Goal: Task Accomplishment & Management: Use online tool/utility

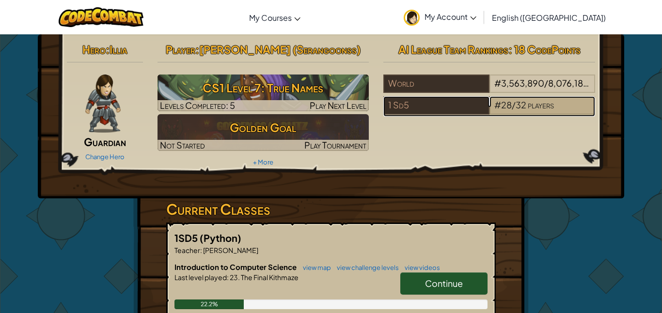
click at [534, 107] on span "players" at bounding box center [541, 104] width 26 height 11
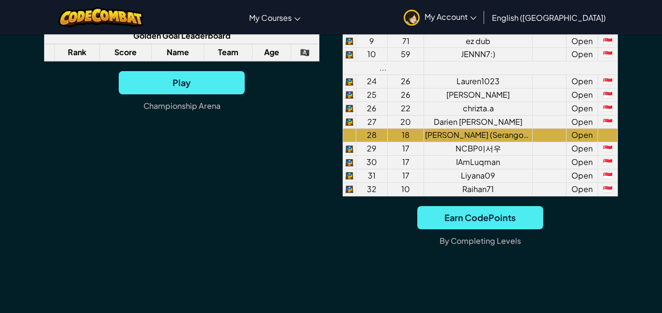
scroll to position [882, 0]
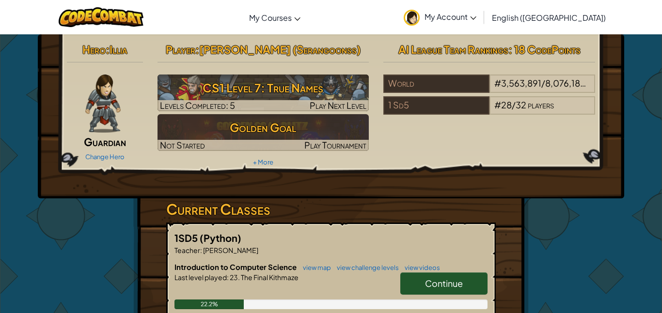
click at [481, 23] on link "My Account" at bounding box center [440, 17] width 82 height 31
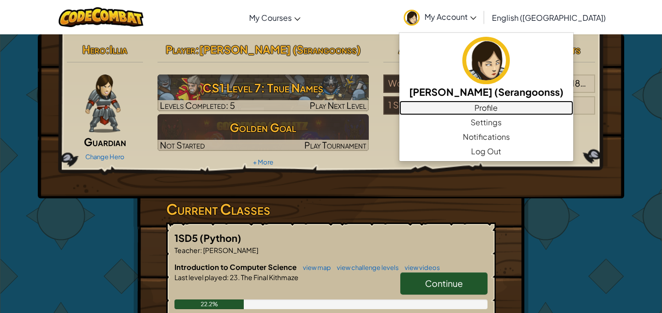
click at [560, 112] on link "Profile" at bounding box center [486, 108] width 174 height 15
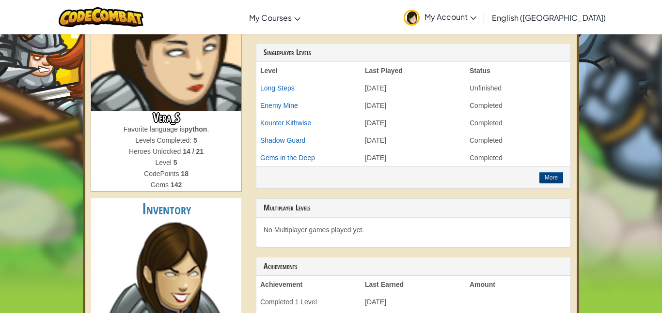
scroll to position [150, 0]
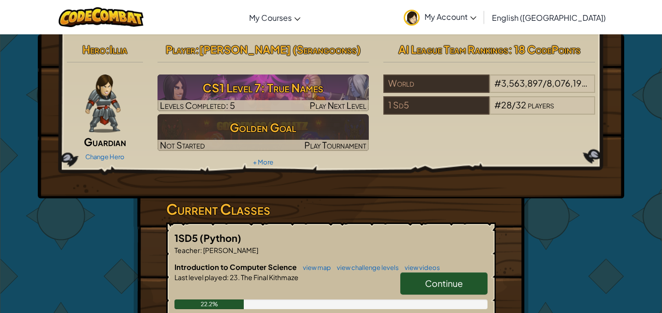
click at [429, 293] on link "Continue" at bounding box center [443, 284] width 87 height 22
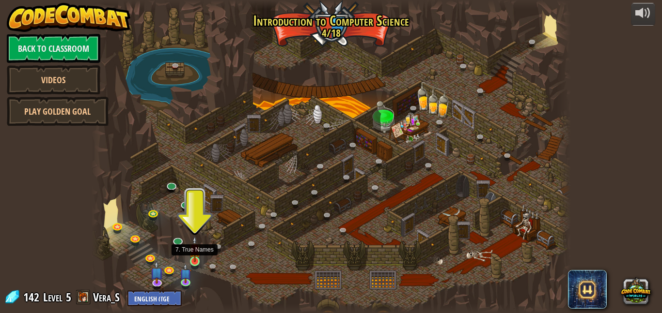
click at [192, 254] on img at bounding box center [194, 249] width 11 height 26
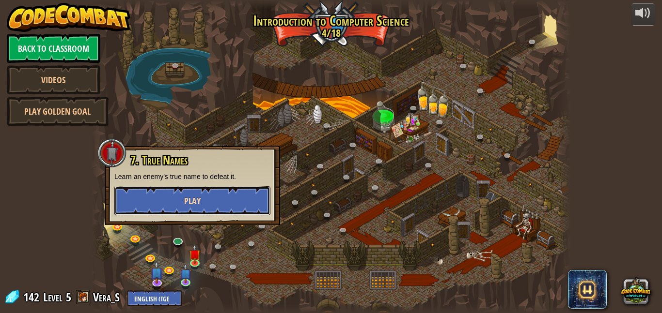
click at [202, 205] on button "Play" at bounding box center [192, 201] width 156 height 29
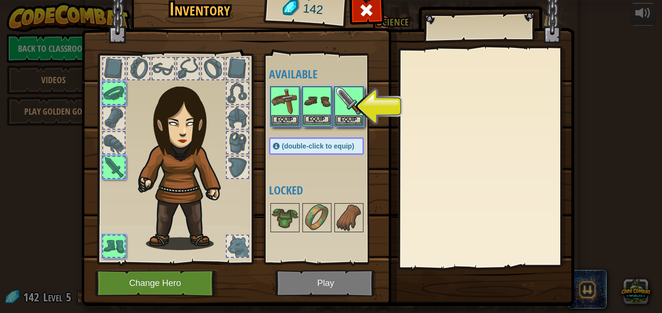
click at [305, 113] on img at bounding box center [316, 101] width 27 height 27
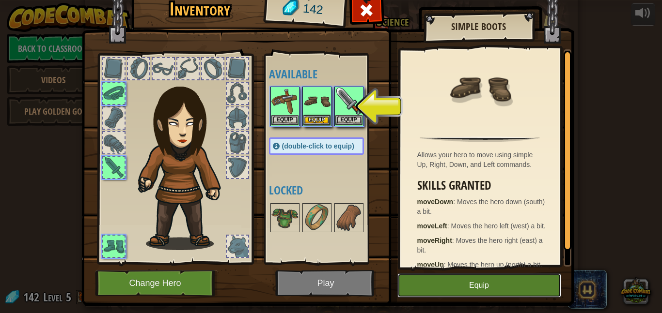
click at [509, 291] on button "Equip" at bounding box center [479, 286] width 164 height 24
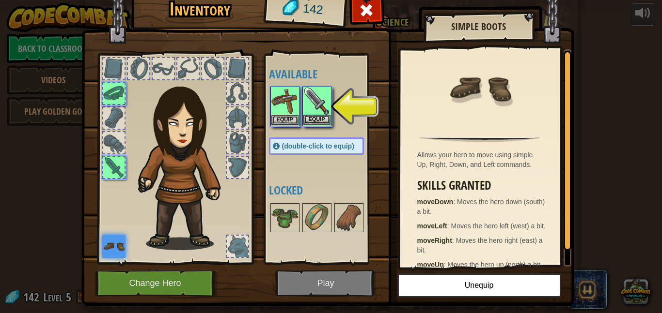
click at [324, 113] on img at bounding box center [316, 101] width 27 height 27
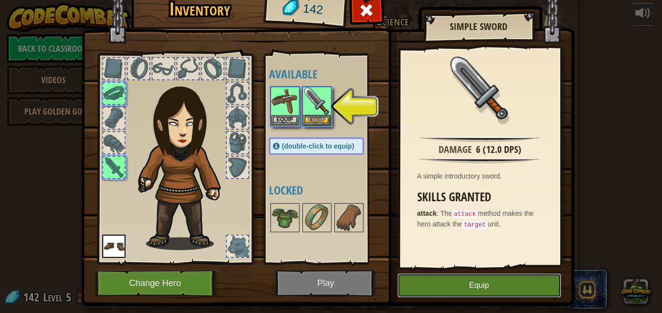
click at [475, 294] on button "Equip" at bounding box center [479, 286] width 164 height 24
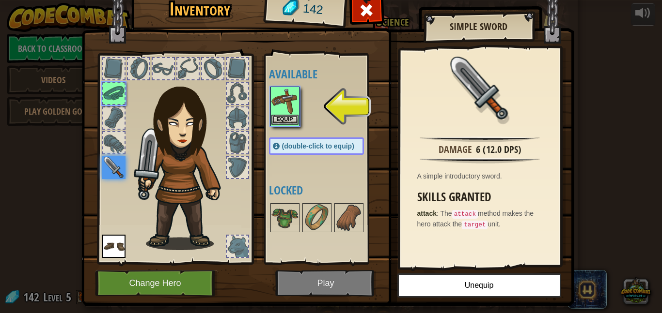
click at [273, 112] on img at bounding box center [284, 101] width 27 height 27
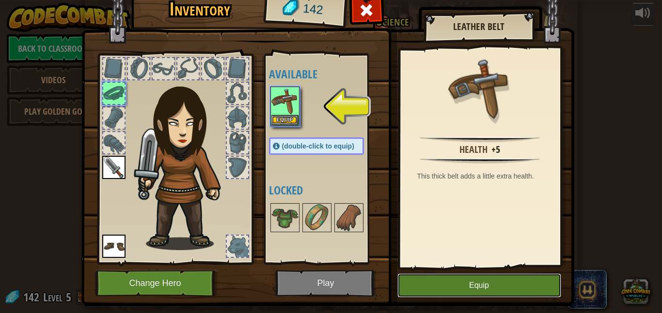
click at [506, 297] on button "Equip" at bounding box center [479, 286] width 164 height 24
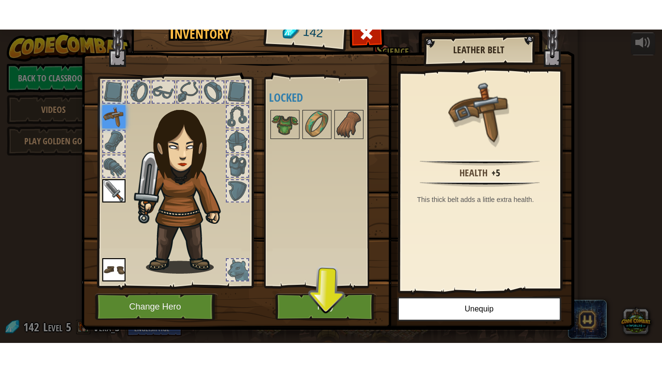
scroll to position [10, 0]
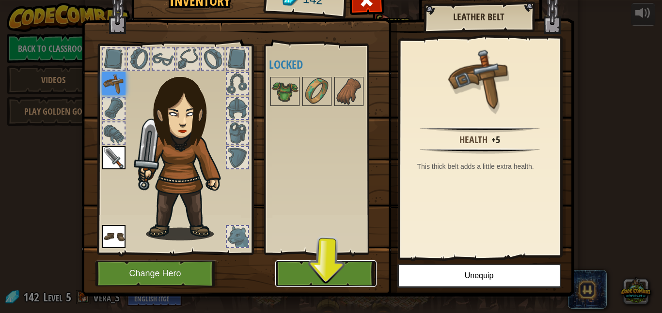
click at [332, 273] on button "Play" at bounding box center [325, 274] width 101 height 27
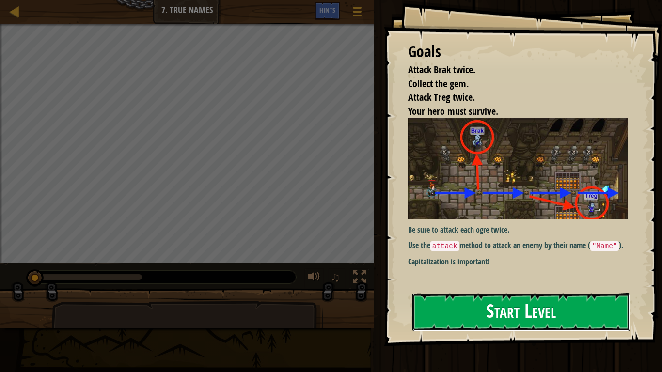
click at [574, 313] on button "Start Level" at bounding box center [521, 312] width 218 height 38
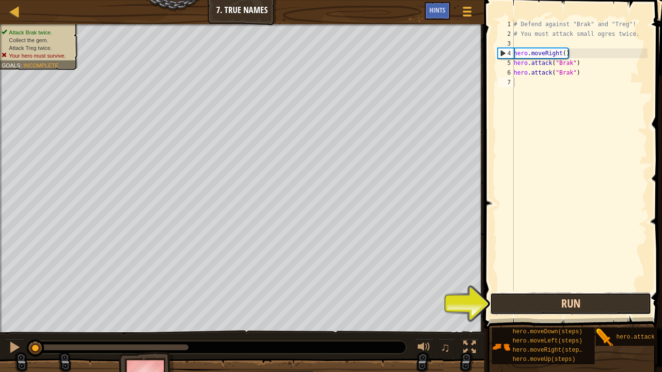
click at [535, 300] on button "Run" at bounding box center [570, 304] width 161 height 22
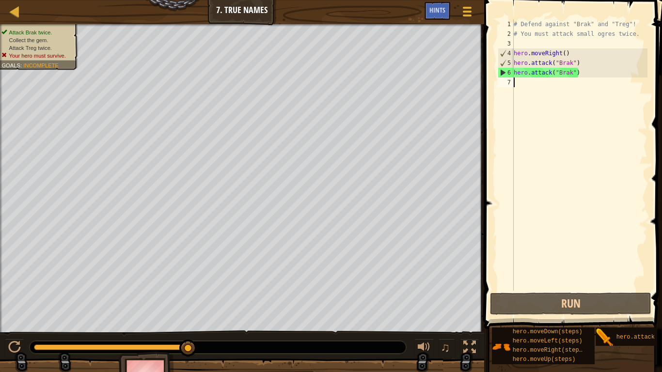
click at [579, 83] on div "# Defend against "Brak" and "Treg"! # You must attack small ogres twice. hero .…" at bounding box center [580, 164] width 136 height 291
click at [509, 68] on div "6" at bounding box center [506, 73] width 16 height 10
type textarea "hero.attack("Brak")"
click at [576, 74] on div "# Defend against "Brak" and "Treg"! # You must attack small ogres twice. hero .…" at bounding box center [580, 164] width 136 height 291
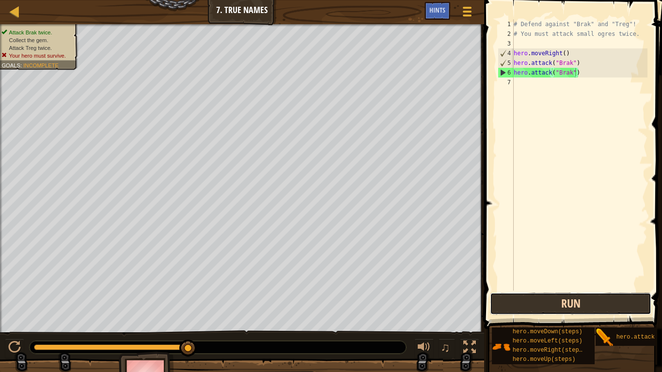
click at [521, 313] on button "Run" at bounding box center [570, 304] width 161 height 22
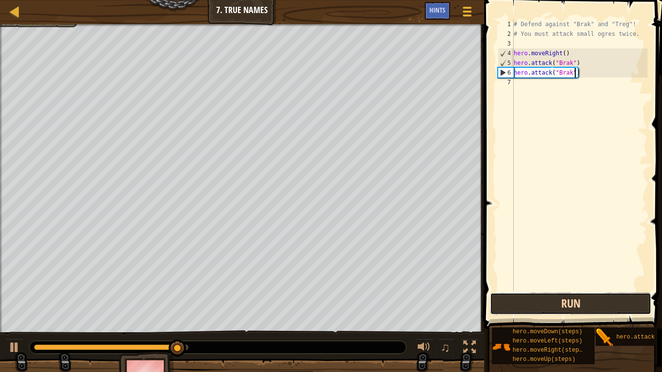
click at [526, 303] on button "Run" at bounding box center [570, 304] width 161 height 22
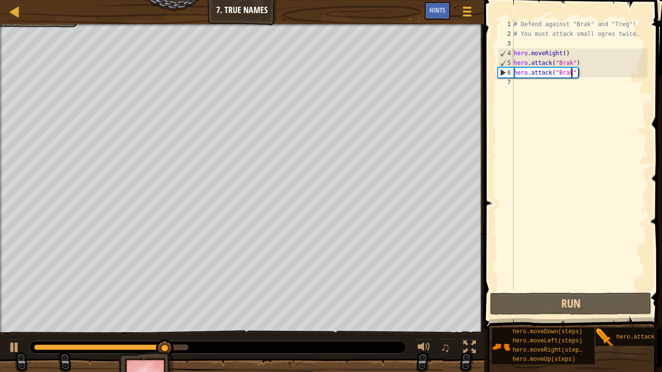
click at [571, 72] on div "# Defend against "Brak" and "Treg"! # You must attack small ogres twice. hero .…" at bounding box center [580, 164] width 136 height 291
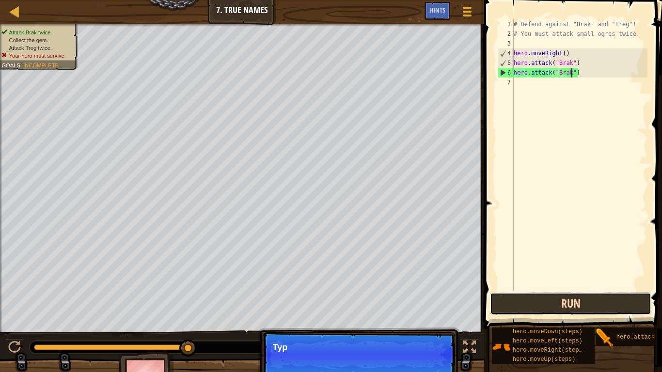
click at [562, 309] on button "Run" at bounding box center [570, 304] width 161 height 22
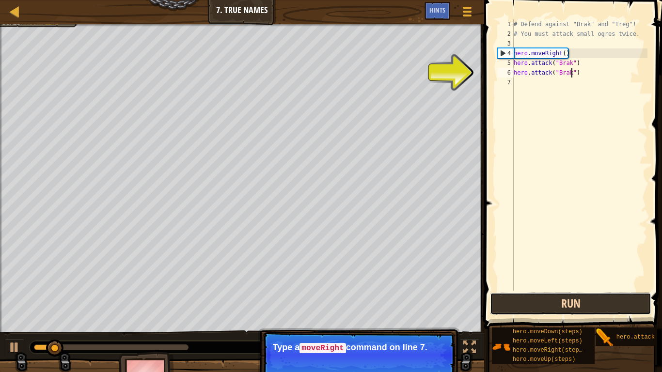
click at [562, 306] on button "Run" at bounding box center [570, 304] width 161 height 22
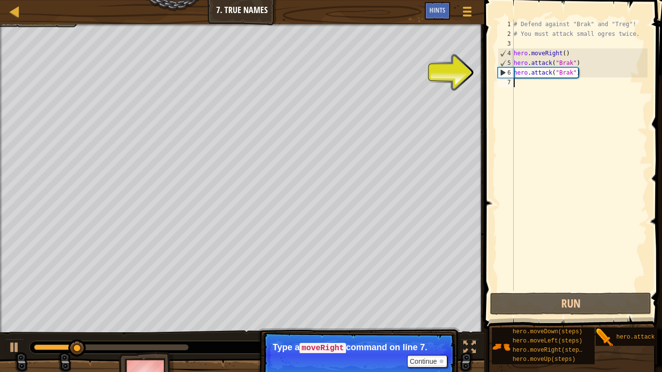
click at [540, 87] on div "# Defend against "Brak" and "Treg"! # You must attack small ogres twice. hero .…" at bounding box center [580, 164] width 136 height 291
drag, startPoint x: 537, startPoint y: 91, endPoint x: 535, endPoint y: 96, distance: 5.2
click at [536, 94] on div "# Defend against "Brak" and "Treg"! # You must attack small ogres twice. hero .…" at bounding box center [580, 164] width 136 height 291
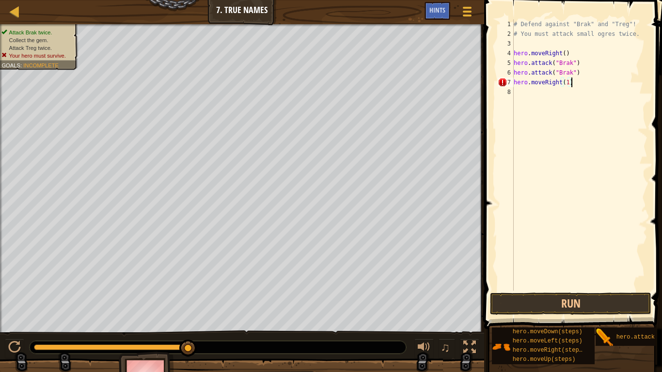
scroll to position [4, 8]
type textarea "hero.moveRight(1)"
click at [562, 308] on button "Run" at bounding box center [570, 304] width 161 height 22
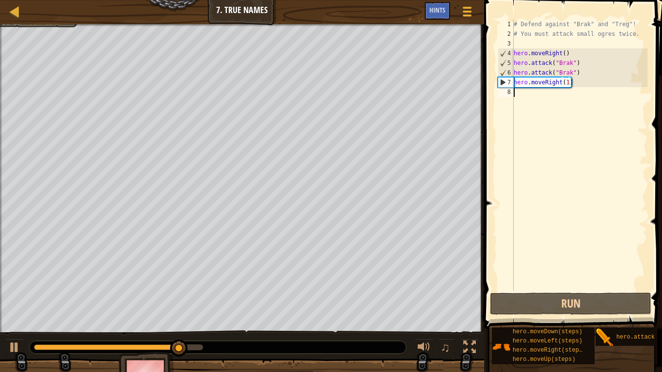
click at [527, 92] on div "# Defend against "Brak" and "Treg"! # You must attack small ogres twice. hero .…" at bounding box center [580, 164] width 136 height 291
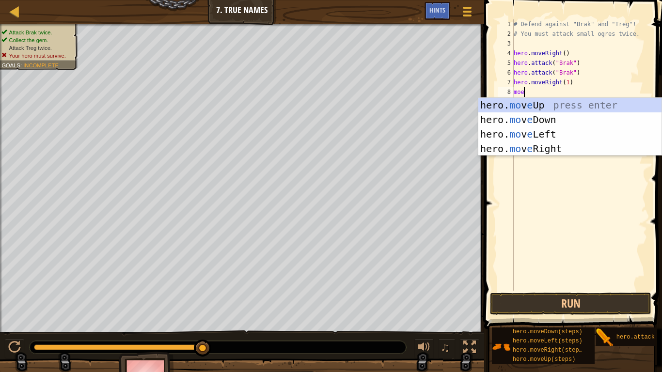
scroll to position [4, 0]
type textarea "m"
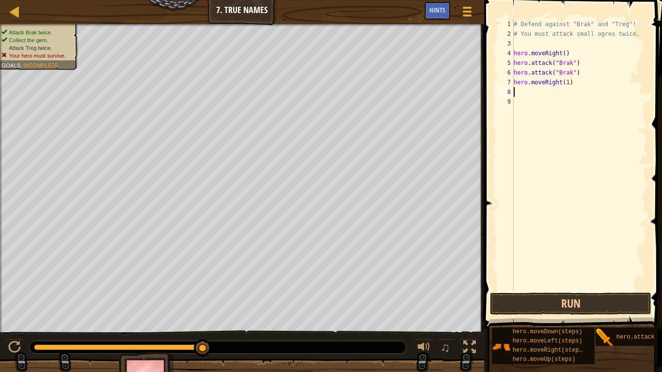
type textarea "g"
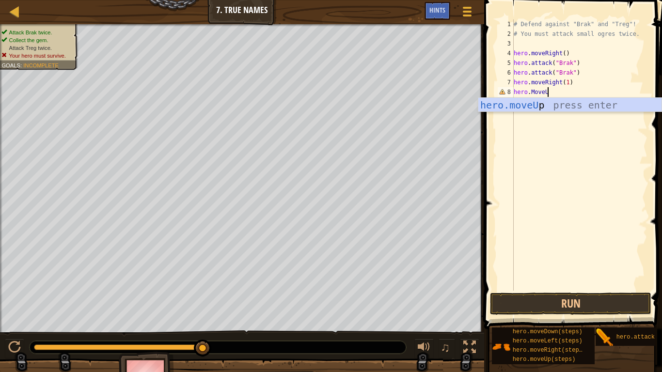
type textarea "hero.MoveUp"
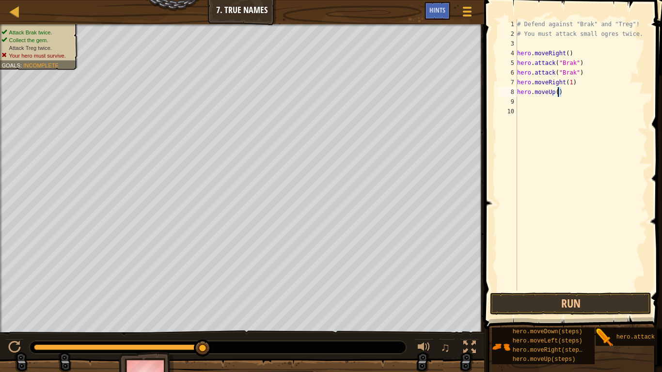
click at [558, 94] on div "# Defend against "Brak" and "Treg"! # You must attack small ogres twice. hero .…" at bounding box center [581, 164] width 132 height 291
click at [592, 302] on button "Run" at bounding box center [570, 304] width 161 height 22
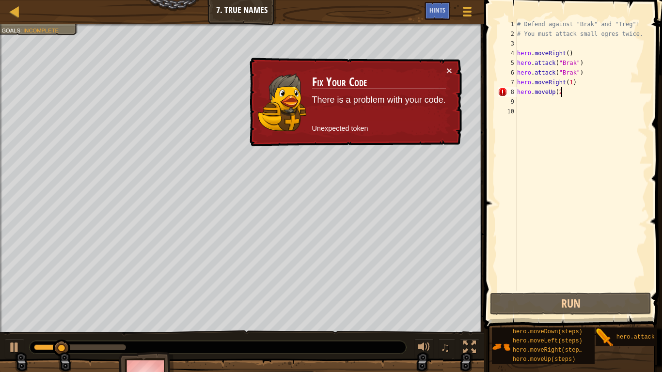
click at [575, 83] on div "# Defend against "Brak" and "Treg"! # You must attack small ogres twice. hero .…" at bounding box center [581, 164] width 132 height 291
type textarea "hero.moveRight(1)"
click at [561, 97] on div "# Defend against "Brak" and "Treg"! # You must attack small ogres twice. hero .…" at bounding box center [581, 164] width 132 height 291
click at [565, 96] on div "# Defend against "Brak" and "Treg"! # You must attack small ogres twice. hero .…" at bounding box center [581, 164] width 132 height 291
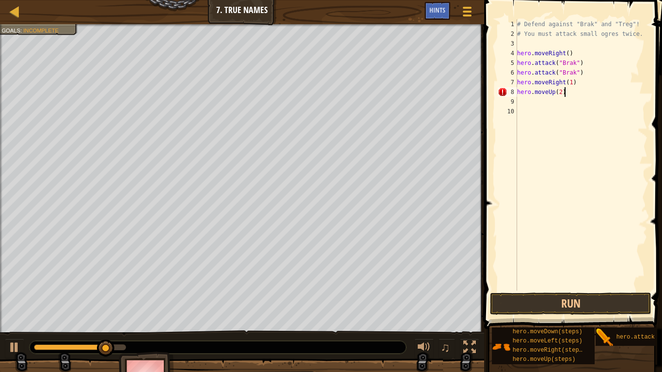
scroll to position [4, 6]
type textarea "hero.moveUp(2)"
click at [577, 300] on button "Run" at bounding box center [570, 304] width 161 height 22
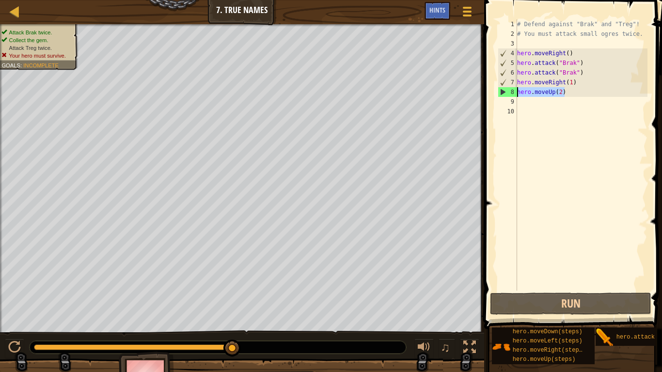
click at [475, 94] on div "Map Introduction to Computer Science 7. True Names Game Menu Done Hints 1 ההההה…" at bounding box center [331, 186] width 662 height 372
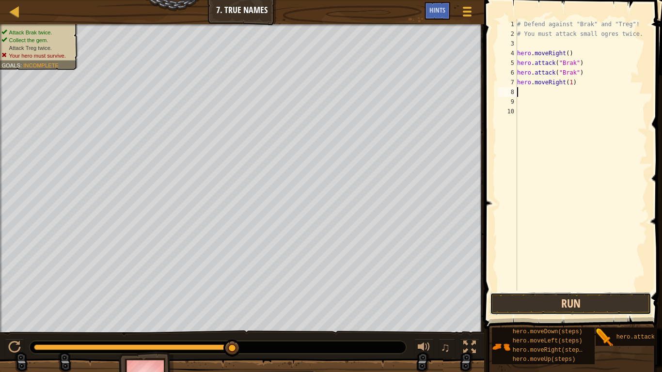
click at [582, 300] on button "Run" at bounding box center [570, 304] width 161 height 22
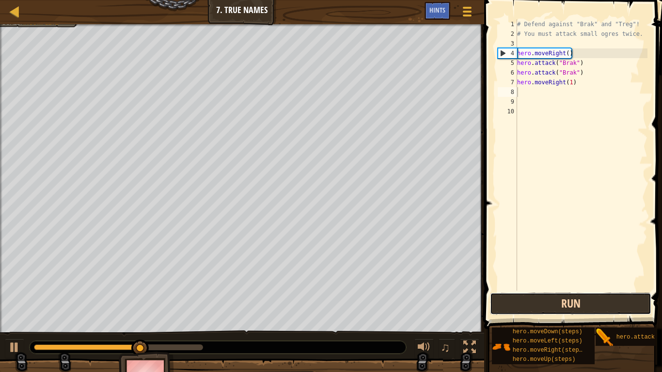
click at [564, 298] on button "Run" at bounding box center [570, 304] width 161 height 22
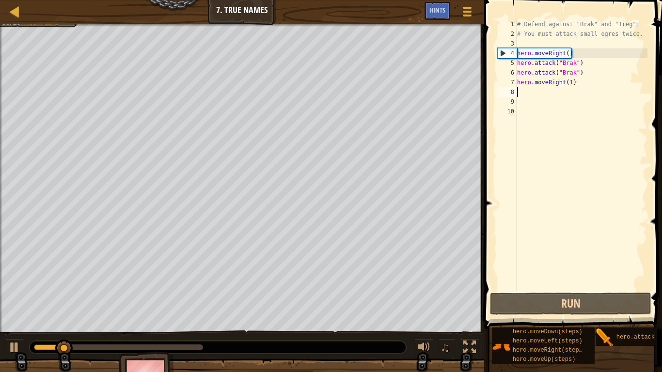
click at [530, 94] on div "# Defend against "Brak" and "Treg"! # You must attack small ogres twice. hero .…" at bounding box center [581, 164] width 132 height 291
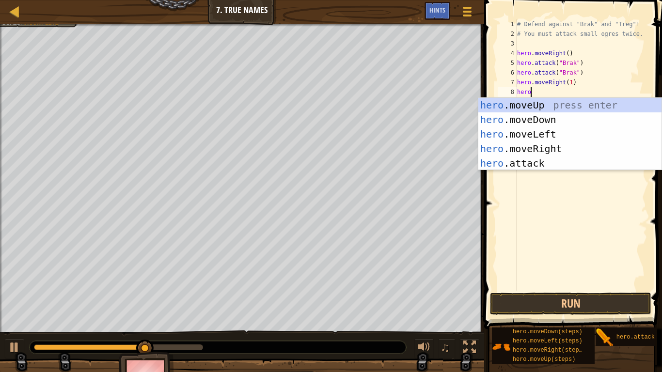
type textarea "hero."
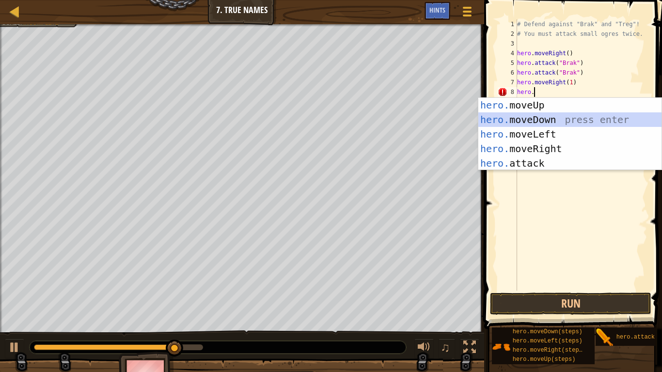
click at [586, 122] on div "hero. moveUp press enter hero. moveDown press enter hero. moveLeft press enter …" at bounding box center [569, 149] width 183 height 102
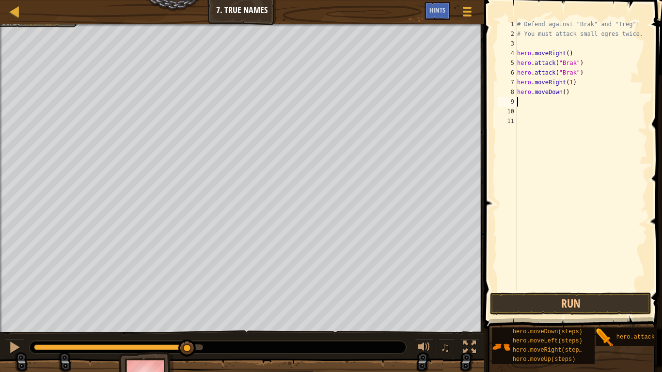
click at [564, 93] on div "# Defend against "Brak" and "Treg"! # You must attack small ogres twice. hero .…" at bounding box center [581, 164] width 132 height 291
click at [597, 303] on button "Run" at bounding box center [570, 304] width 161 height 22
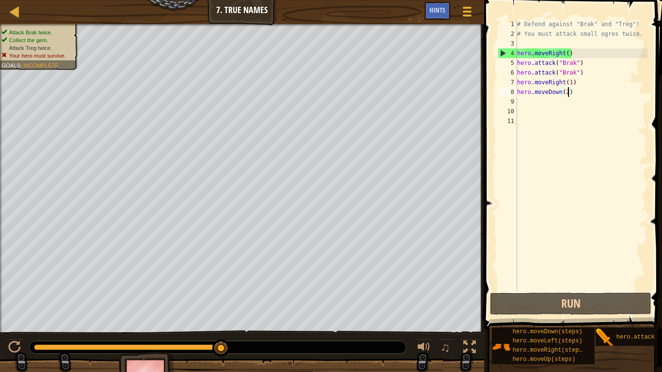
click at [557, 92] on div "# Defend against "Brak" and "Treg"! # You must attack small ogres twice. hero .…" at bounding box center [581, 164] width 132 height 291
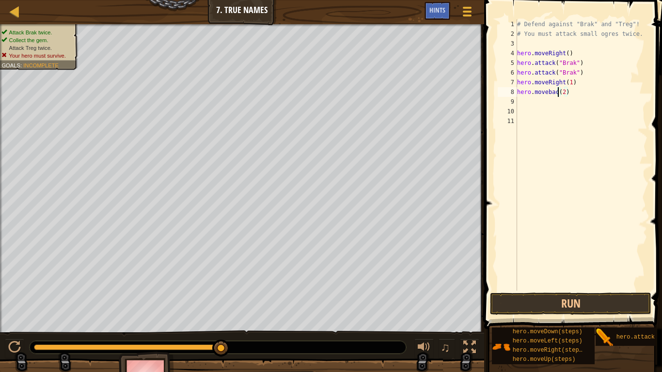
scroll to position [4, 6]
type textarea "hero.moveback(2)"
click at [593, 300] on button "Run" at bounding box center [570, 304] width 161 height 22
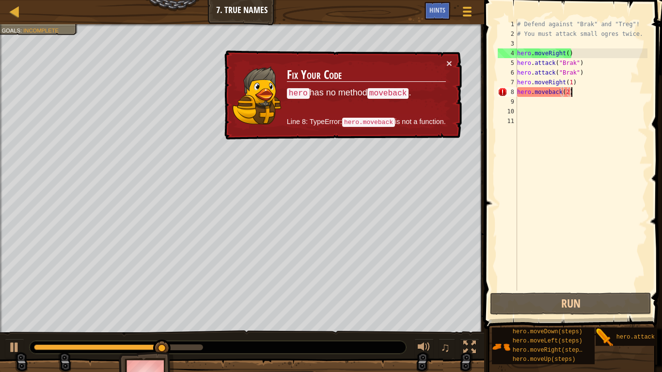
drag, startPoint x: 590, startPoint y: 93, endPoint x: 443, endPoint y: 90, distance: 146.8
click at [443, 90] on div "Map Introduction to Computer Science 7. True Names Game Menu Done Hints 1 ההההה…" at bounding box center [331, 186] width 662 height 372
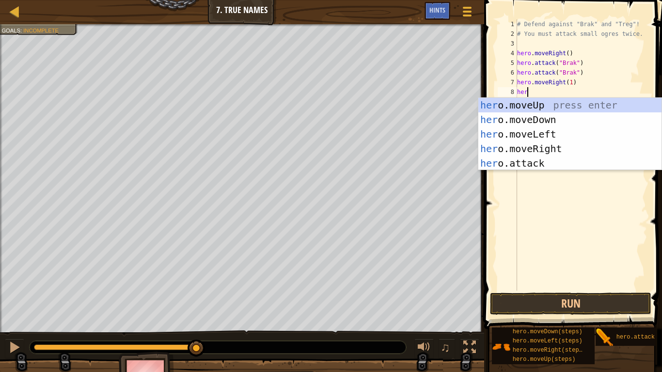
scroll to position [4, 1]
click at [544, 165] on div "hero .moveUp press enter hero .moveDown press enter hero .moveLeft press enter …" at bounding box center [569, 149] width 183 height 102
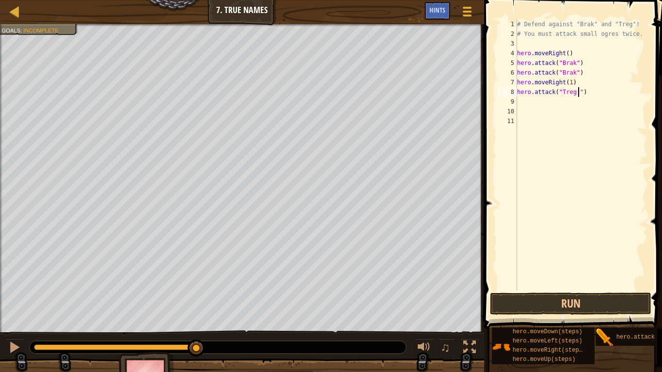
scroll to position [4, 9]
click at [610, 302] on button "Run" at bounding box center [570, 304] width 161 height 22
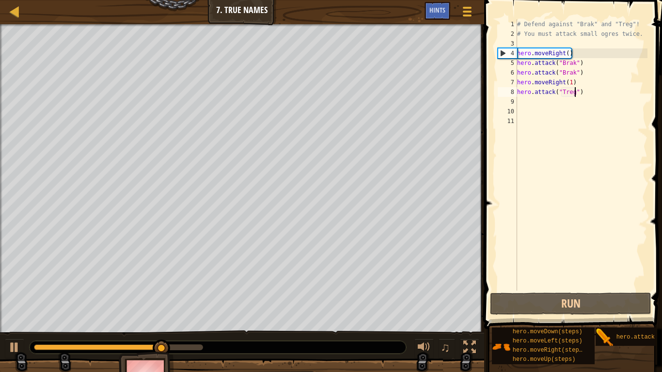
click at [633, 80] on div "# Defend against "Brak" and "Treg"! # You must attack small ogres twice. hero .…" at bounding box center [581, 164] width 132 height 291
type textarea "hero.moveRight(1)"
click at [622, 97] on div "# Defend against "Brak" and "Treg"! # You must attack small ogres twice. hero .…" at bounding box center [581, 164] width 132 height 291
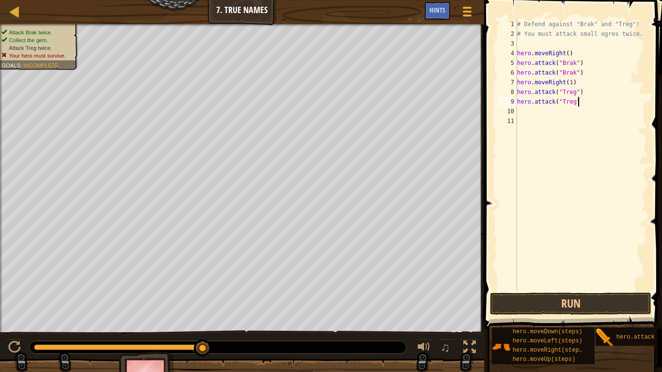
scroll to position [4, 9]
type textarea "hero.attack("Treg")"
click at [601, 313] on button "Run" at bounding box center [570, 304] width 161 height 22
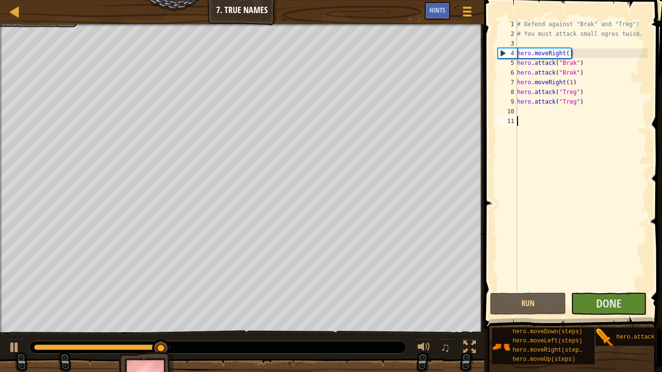
click at [608, 116] on div "# Defend against "Brak" and "Treg"! # You must attack small ogres twice. hero .…" at bounding box center [581, 164] width 132 height 291
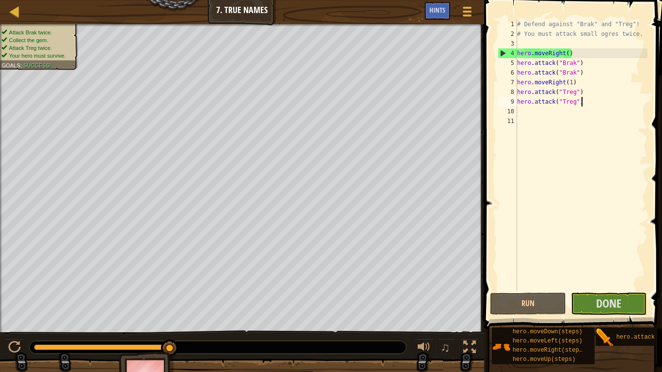
click at [580, 106] on div "# Defend against "Brak" and "Treg"! # You must attack small ogres twice. hero .…" at bounding box center [581, 164] width 132 height 291
type textarea "hero.attack("Treg")"
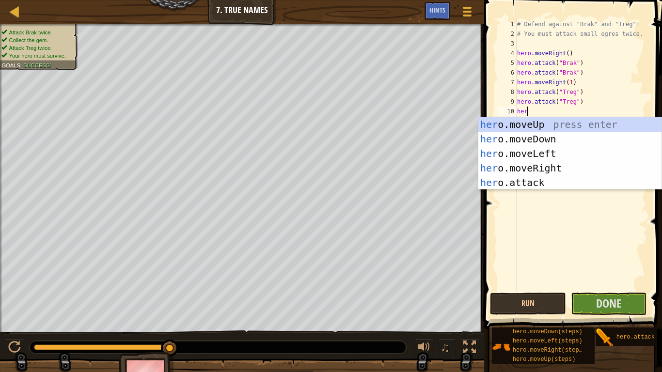
scroll to position [4, 1]
type textarea "hero"
click at [593, 310] on button "Done" at bounding box center [609, 304] width 76 height 22
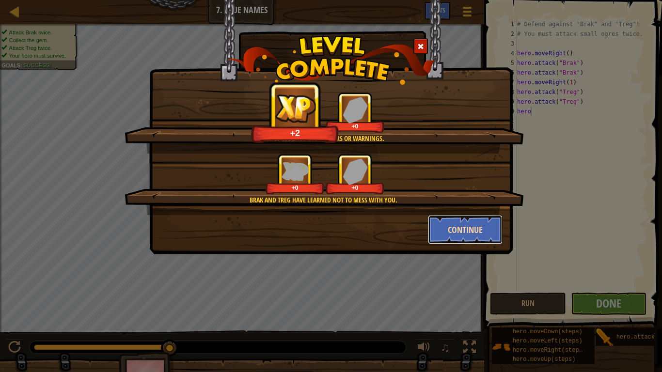
click at [484, 235] on button "Continue" at bounding box center [465, 229] width 75 height 29
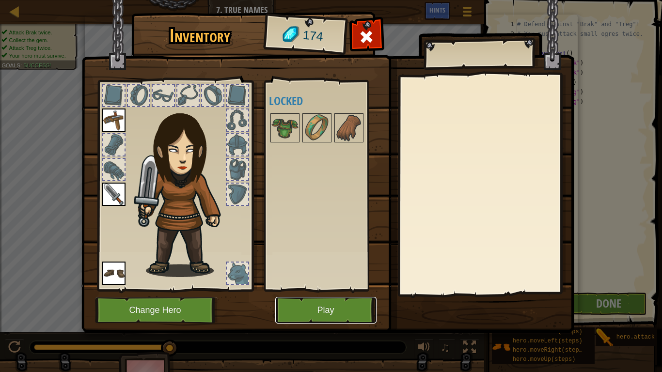
click at [322, 313] on button "Play" at bounding box center [325, 310] width 101 height 27
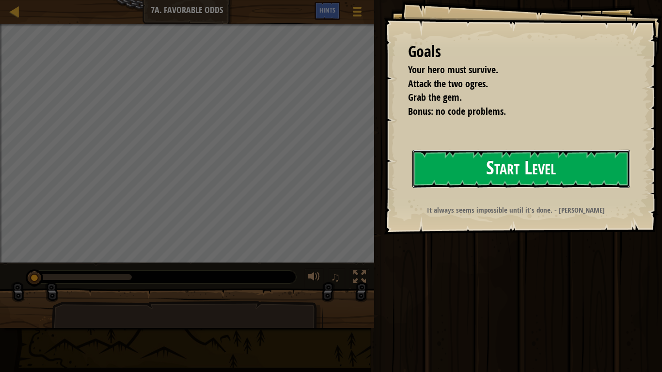
drag, startPoint x: 502, startPoint y: 184, endPoint x: 515, endPoint y: 180, distance: 14.1
click at [502, 184] on button "Start Level" at bounding box center [521, 169] width 218 height 38
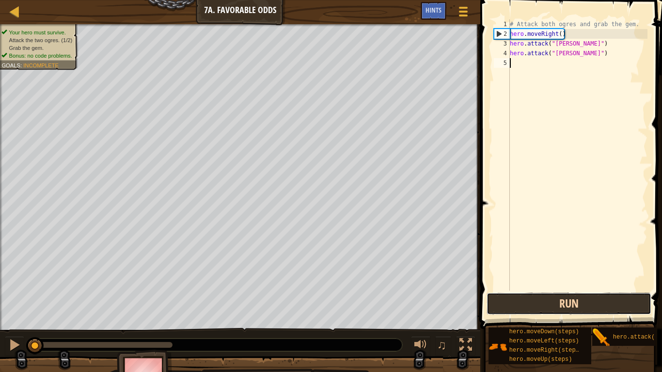
click at [573, 308] on button "Run" at bounding box center [568, 304] width 165 height 22
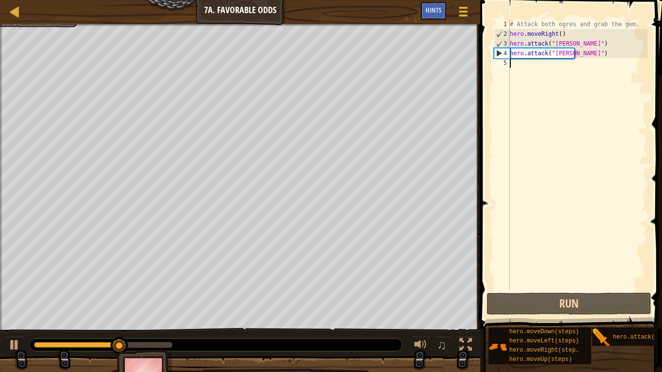
click at [580, 63] on div "# Attack both ogres and grab the gem. hero . moveRight ( ) hero . attack ( "[PE…" at bounding box center [578, 164] width 140 height 291
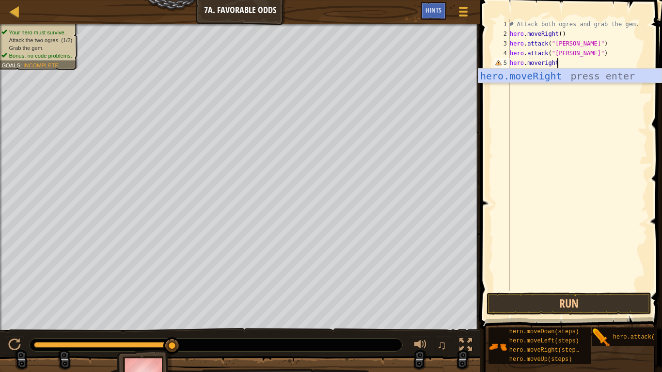
scroll to position [4, 7]
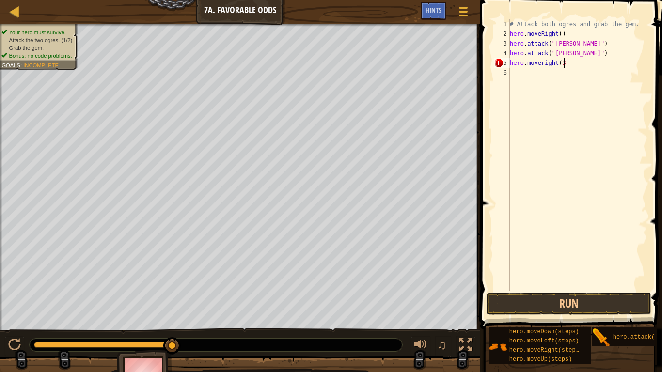
type textarea "hero.moveright(3)"
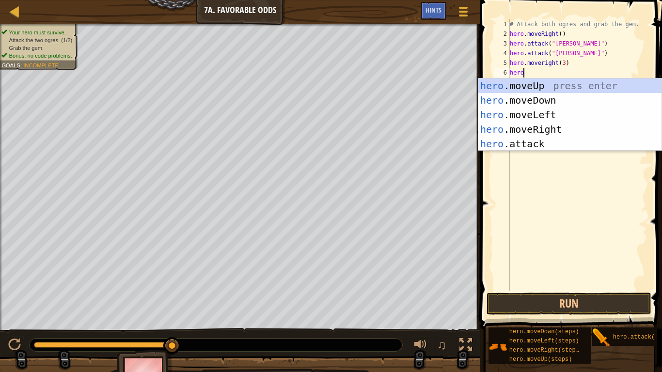
type textarea "hero."
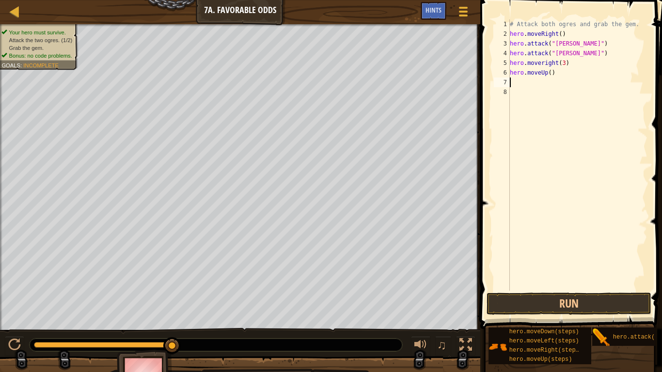
click at [550, 71] on div "# Attack both ogres and grab the gem. hero . moveRight ( ) hero . attack ( "[PE…" at bounding box center [578, 164] width 140 height 291
click at [583, 305] on button "Run" at bounding box center [568, 304] width 165 height 22
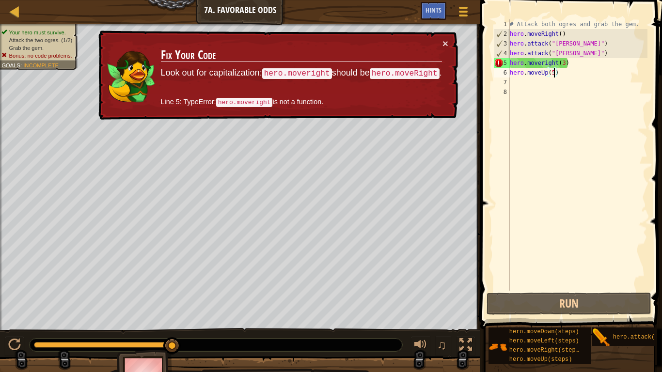
click at [543, 65] on div "# Attack both ogres and grab the gem. hero . moveRight ( ) hero . attack ( "[PE…" at bounding box center [578, 164] width 140 height 291
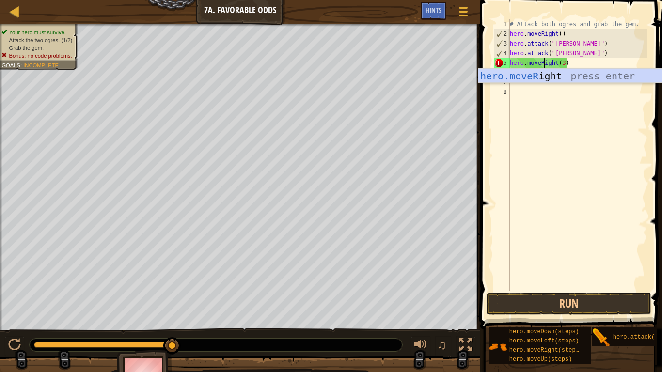
scroll to position [4, 5]
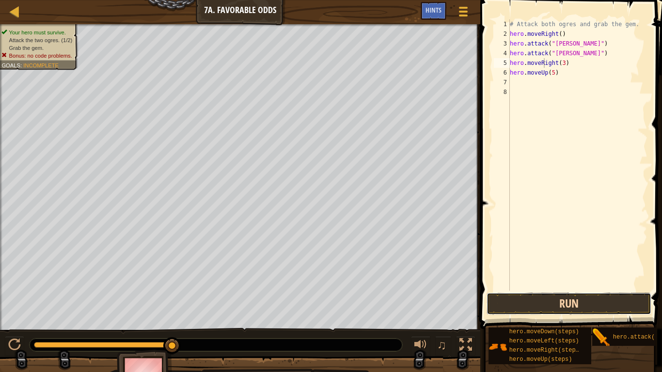
click at [565, 304] on button "Run" at bounding box center [568, 304] width 165 height 22
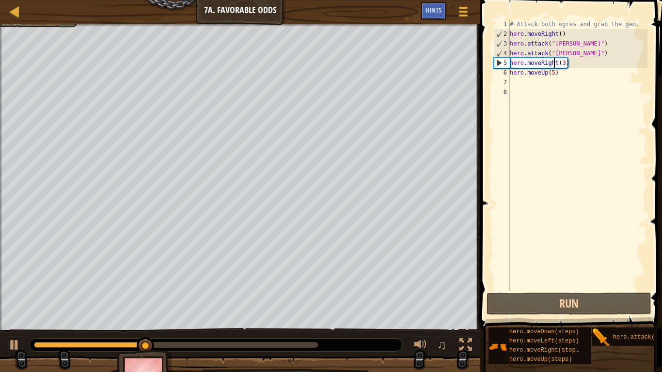
click at [555, 61] on div "# Attack both ogres and grab the gem. hero . moveRight ( ) hero . attack ( "[PE…" at bounding box center [578, 164] width 140 height 291
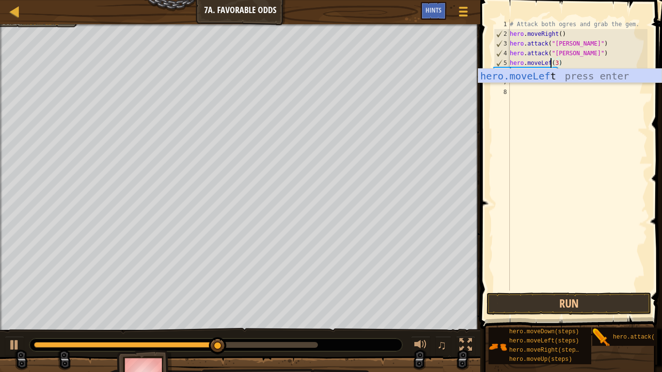
scroll to position [4, 7]
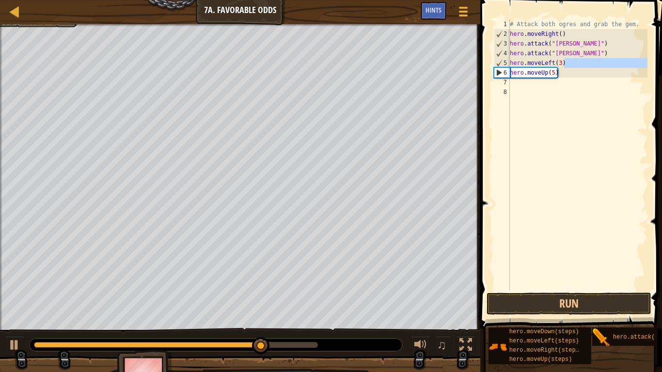
click at [474, 70] on div "Map Introduction to Computer Science 7a. Favorable Odds Game Menu Done Hints 1 …" at bounding box center [331, 186] width 662 height 372
click at [573, 68] on div "# Attack both ogres and grab the gem. hero . moveRight ( ) hero . attack ( "[PE…" at bounding box center [578, 164] width 140 height 291
drag, startPoint x: 575, startPoint y: 63, endPoint x: 501, endPoint y: 62, distance: 74.2
click at [498, 61] on div "hero.moveUp(5) 1 2 3 4 5 6 7 8 # Attack both [PERSON_NAME] and grab the gem. he…" at bounding box center [570, 154] width 156 height 271
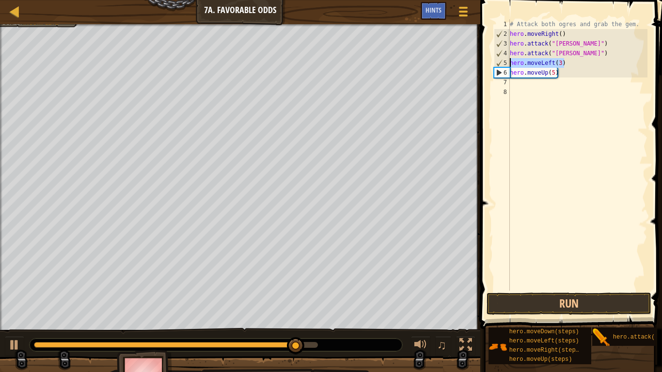
type textarea "hero.moveLeft(3)"
type textarea "hero.attack("[PERSON_NAME]")"
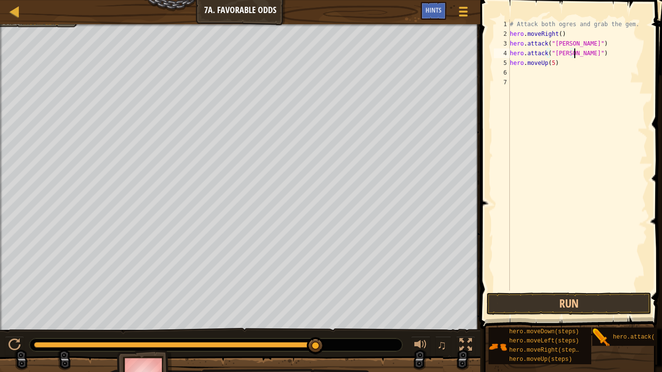
click at [551, 71] on div "# Attack both ogres and grab the gem. hero . moveRight ( ) hero . attack ( "[PE…" at bounding box center [578, 164] width 140 height 291
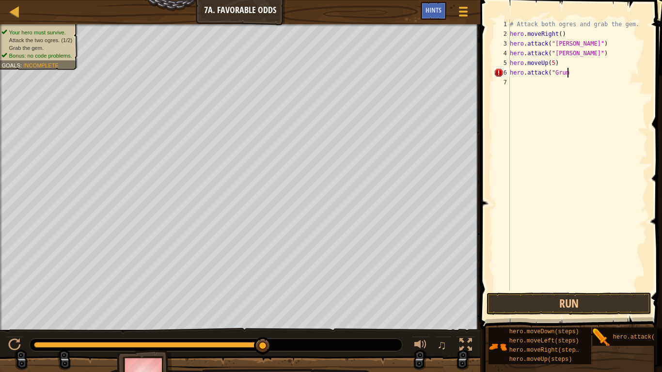
scroll to position [4, 8]
type textarea "hero.attack("Grump")"
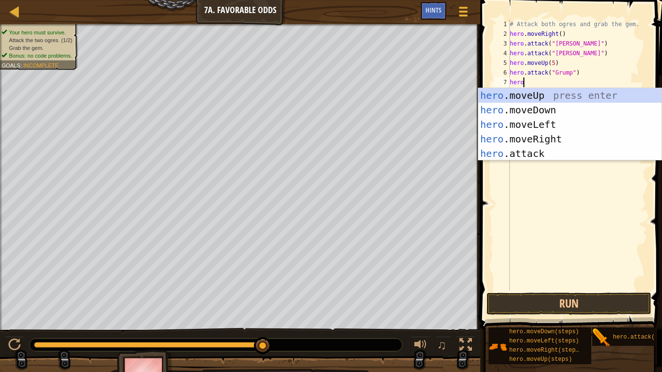
scroll to position [4, 1]
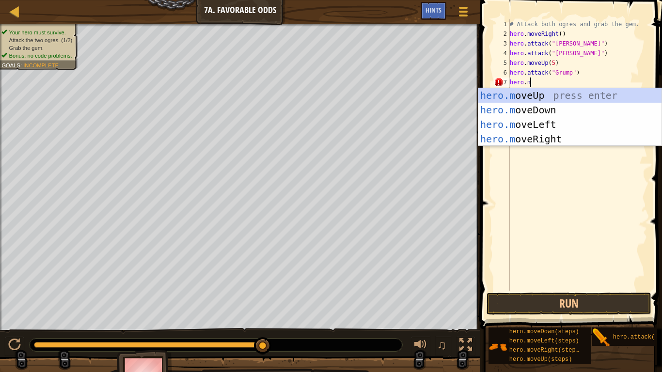
type textarea "[DOMAIN_NAME]"
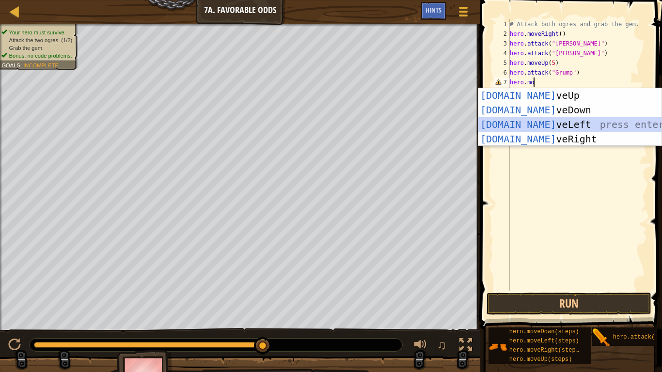
click at [596, 126] on div "[DOMAIN_NAME] veUp press enter [DOMAIN_NAME] veDown press enter [DOMAIN_NAME] v…" at bounding box center [569, 131] width 183 height 87
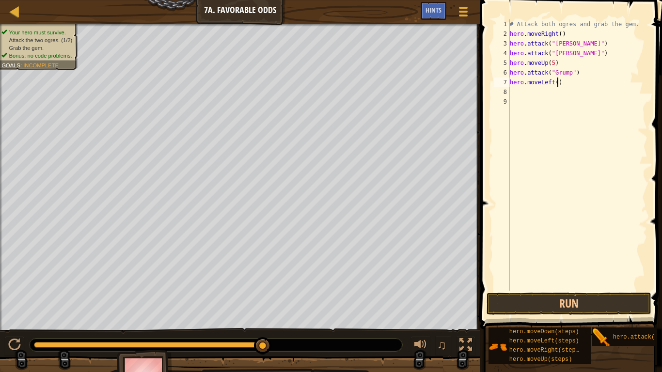
click at [556, 80] on div "# Attack both ogres and grab the gem. hero . moveRight ( ) hero . attack ( "[PE…" at bounding box center [578, 164] width 140 height 291
drag, startPoint x: 584, startPoint y: 297, endPoint x: 584, endPoint y: 302, distance: 5.8
click at [583, 298] on button "Run" at bounding box center [568, 304] width 165 height 22
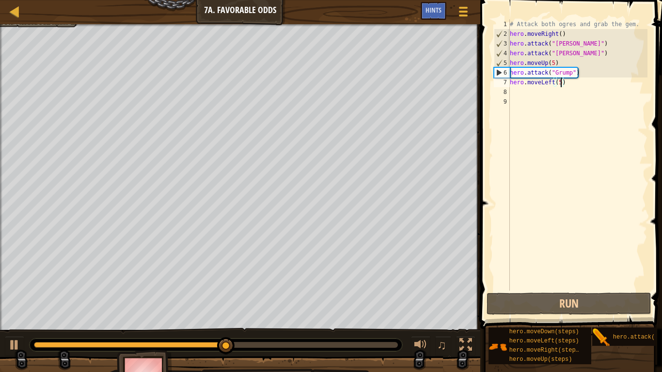
click at [586, 58] on div "# Attack both ogres and grab the gem. hero . moveRight ( ) hero . attack ( "[PE…" at bounding box center [578, 164] width 140 height 291
type textarea "hero.attack("[PERSON_NAME]")"
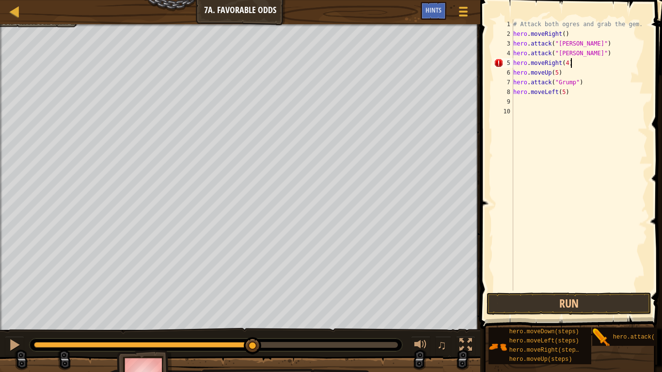
scroll to position [4, 8]
click at [556, 307] on button "Run" at bounding box center [568, 304] width 165 height 22
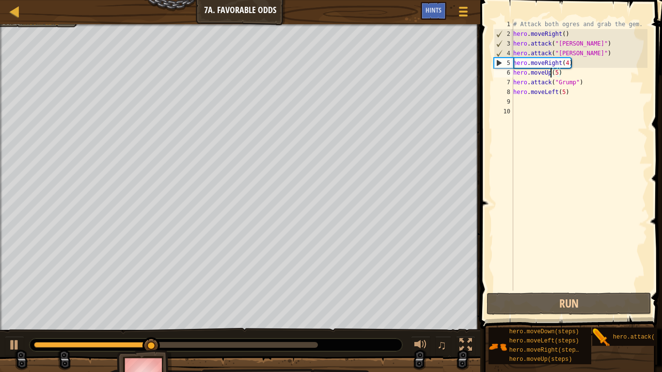
click at [549, 74] on div "# Attack both ogres and grab the gem. hero . moveRight ( ) hero . attack ( "[PE…" at bounding box center [579, 164] width 136 height 291
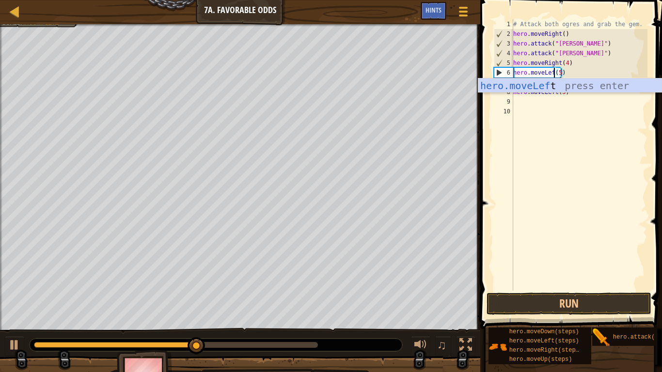
scroll to position [4, 7]
click at [598, 305] on button "Run" at bounding box center [568, 304] width 165 height 22
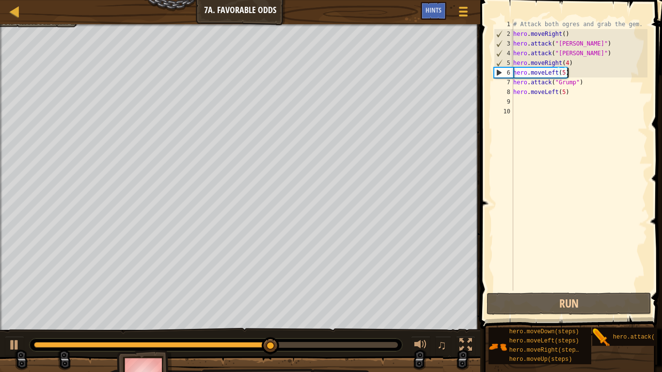
click at [578, 72] on div "# Attack both ogres and grab the gem. hero . moveRight ( ) hero . attack ( "[PE…" at bounding box center [579, 164] width 136 height 291
click at [561, 71] on div "# Attack both ogres and grab the gem. hero . moveRight ( ) hero . attack ( "[PE…" at bounding box center [579, 164] width 136 height 291
click at [556, 74] on div "# Attack both ogres and grab the gem. hero . moveRight ( ) hero . attack ( "[PE…" at bounding box center [579, 164] width 136 height 291
click at [559, 74] on div "# Attack both ogres and grab the gem. hero . moveRight ( ) hero . attack ( "[PE…" at bounding box center [579, 154] width 136 height 271
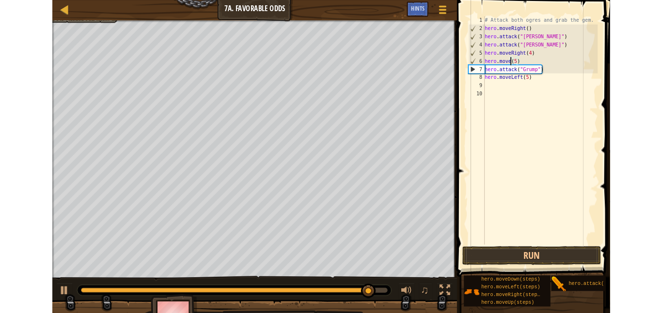
scroll to position [4, 5]
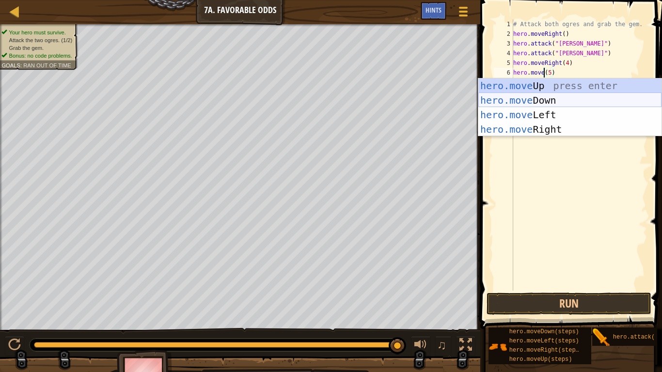
click at [559, 101] on div "hero.move Up press enter hero.move Down press enter hero.move Left press enter …" at bounding box center [569, 121] width 183 height 87
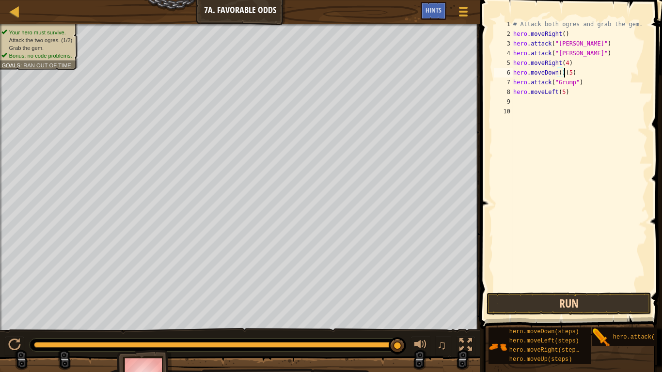
type textarea "hero.moveDown()(5)"
click at [589, 308] on button "Run" at bounding box center [568, 304] width 165 height 22
